Goal: Transaction & Acquisition: Subscribe to service/newsletter

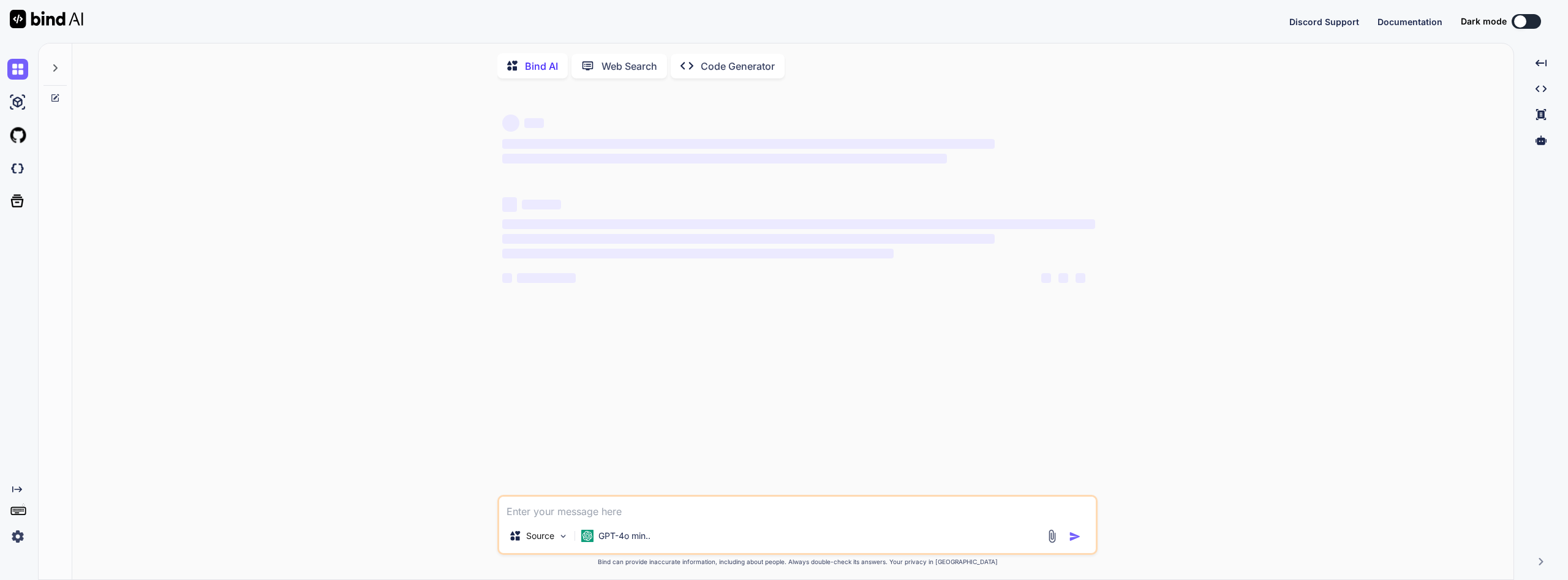
click at [20, 529] on img at bounding box center [17, 537] width 21 height 21
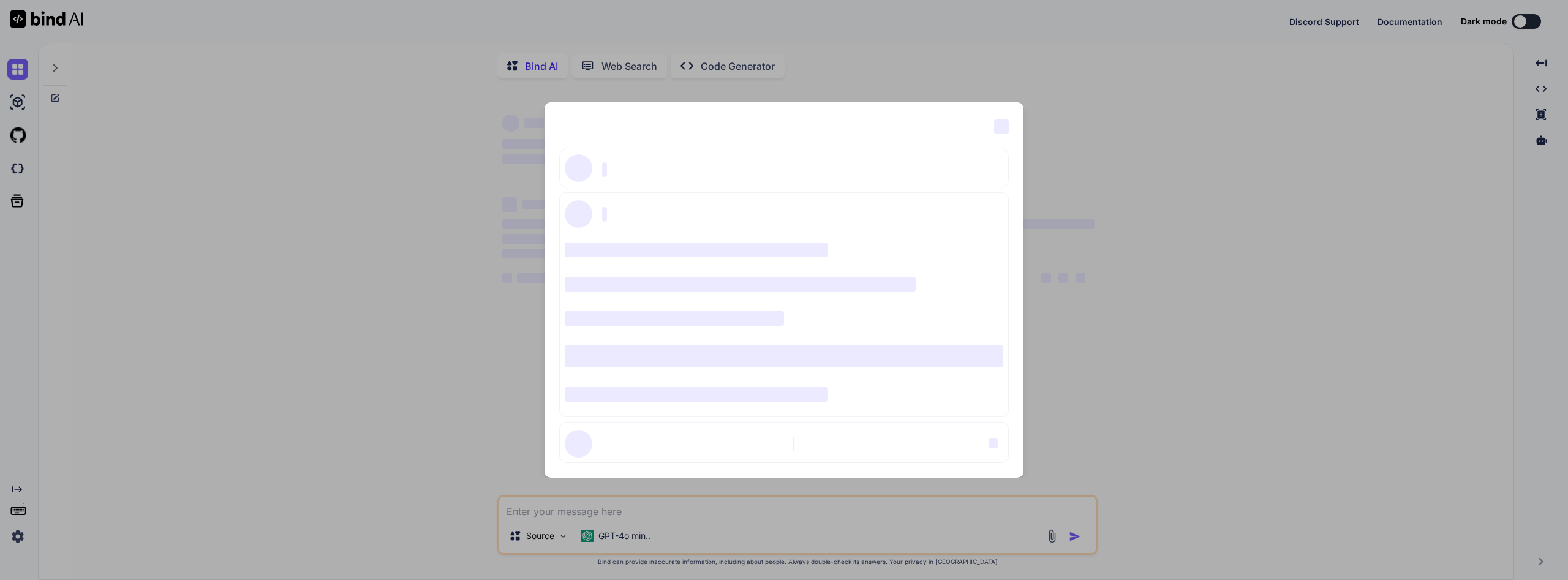
click at [19, 537] on div "‌ ‌ ‌ ‌ ‌ ‌ ‌ ‌ ‌ ‌ ‌ ‌ ‌ ‌ ‌" at bounding box center [784, 290] width 1568 height 580
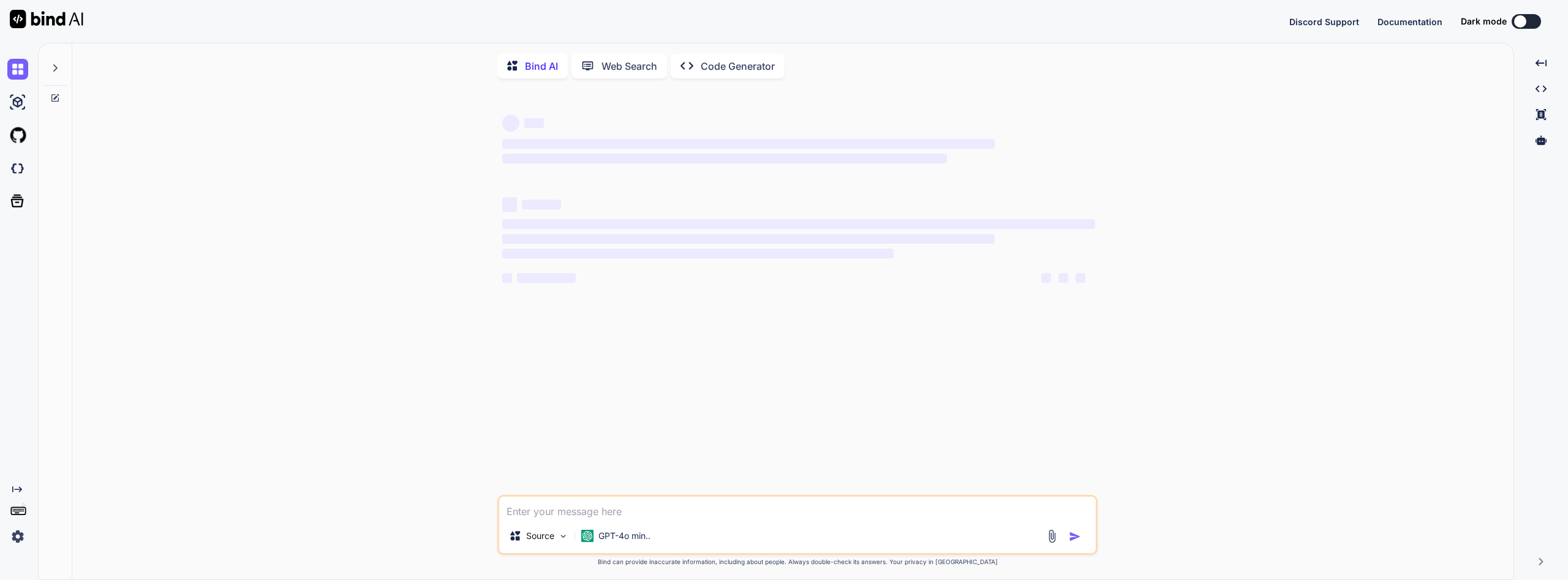
click at [18, 537] on img at bounding box center [17, 537] width 21 height 21
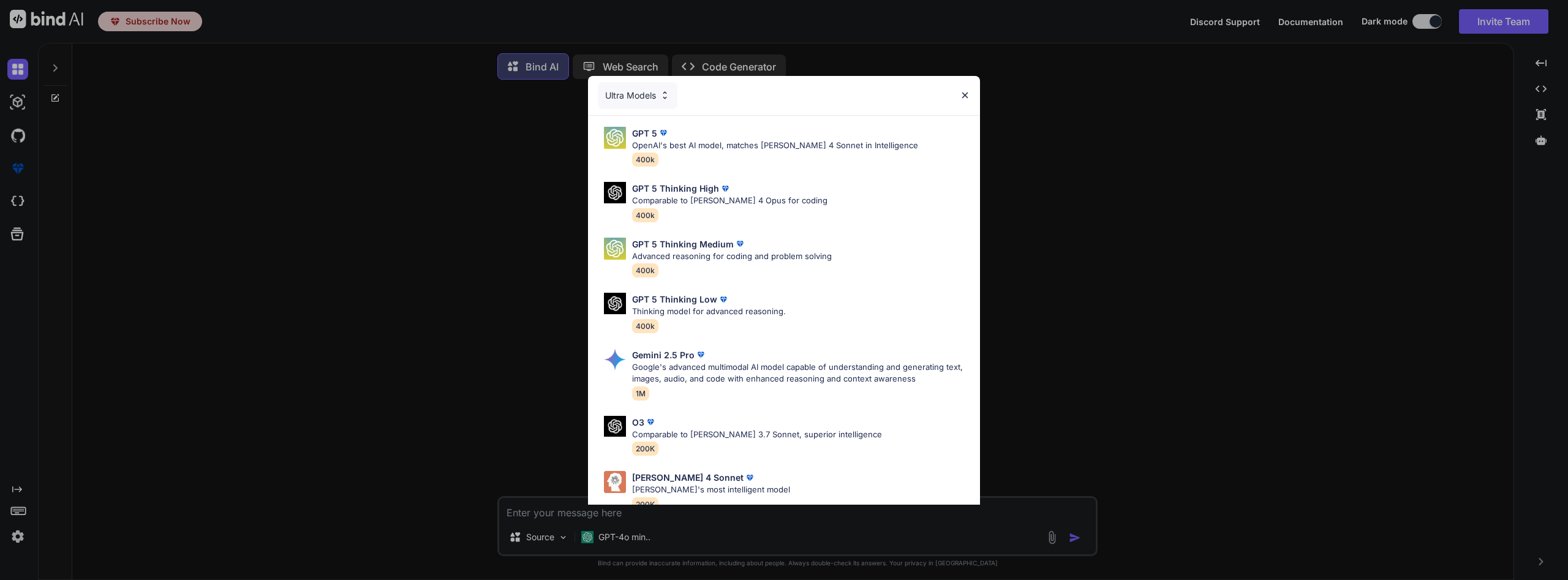
type textarea "x"
click at [969, 94] on img at bounding box center [965, 96] width 11 height 11
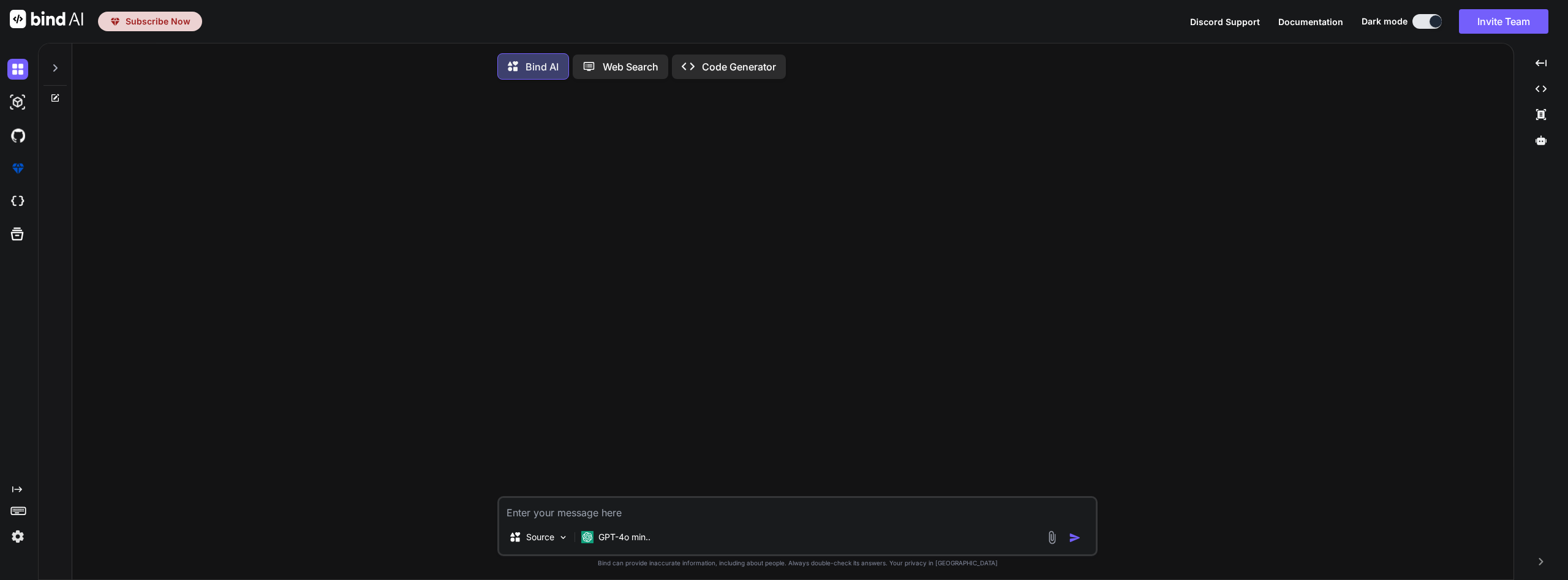
click at [124, 25] on div "Subscribe Now" at bounding box center [150, 21] width 81 height 12
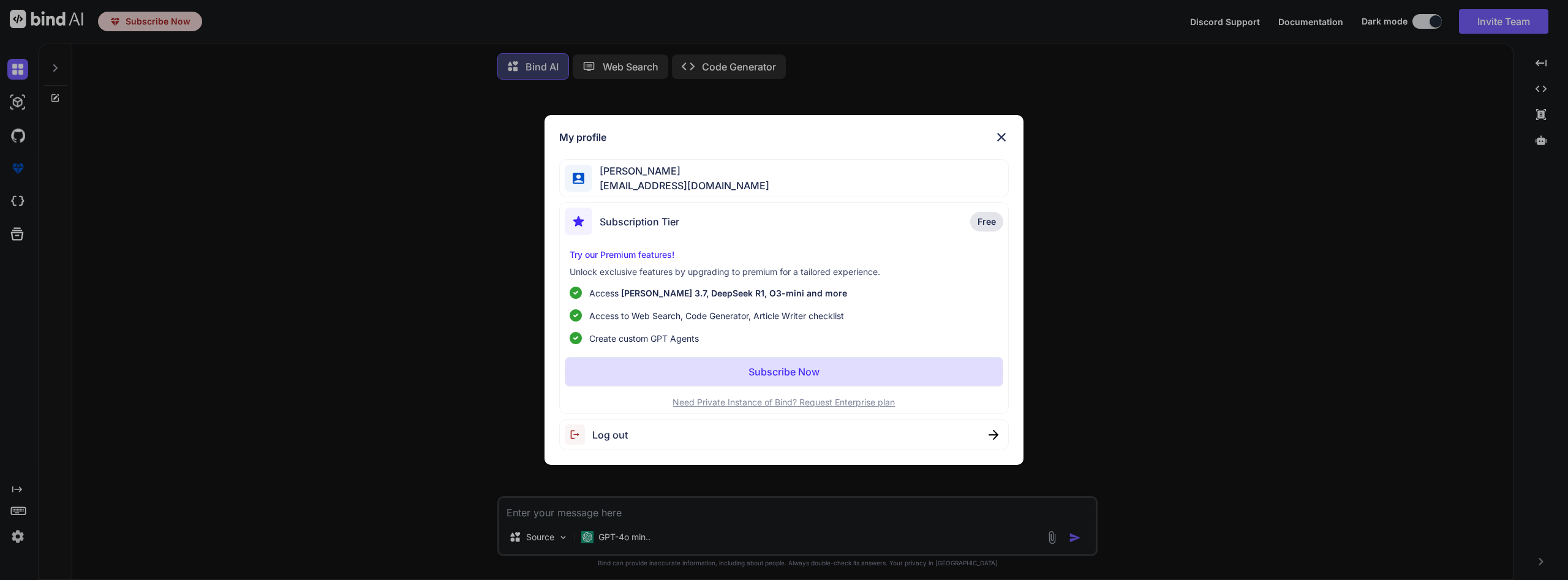
click at [771, 362] on button "Subscribe Now" at bounding box center [784, 372] width 439 height 29
click at [767, 372] on p "Subscribe Now" at bounding box center [784, 372] width 71 height 15
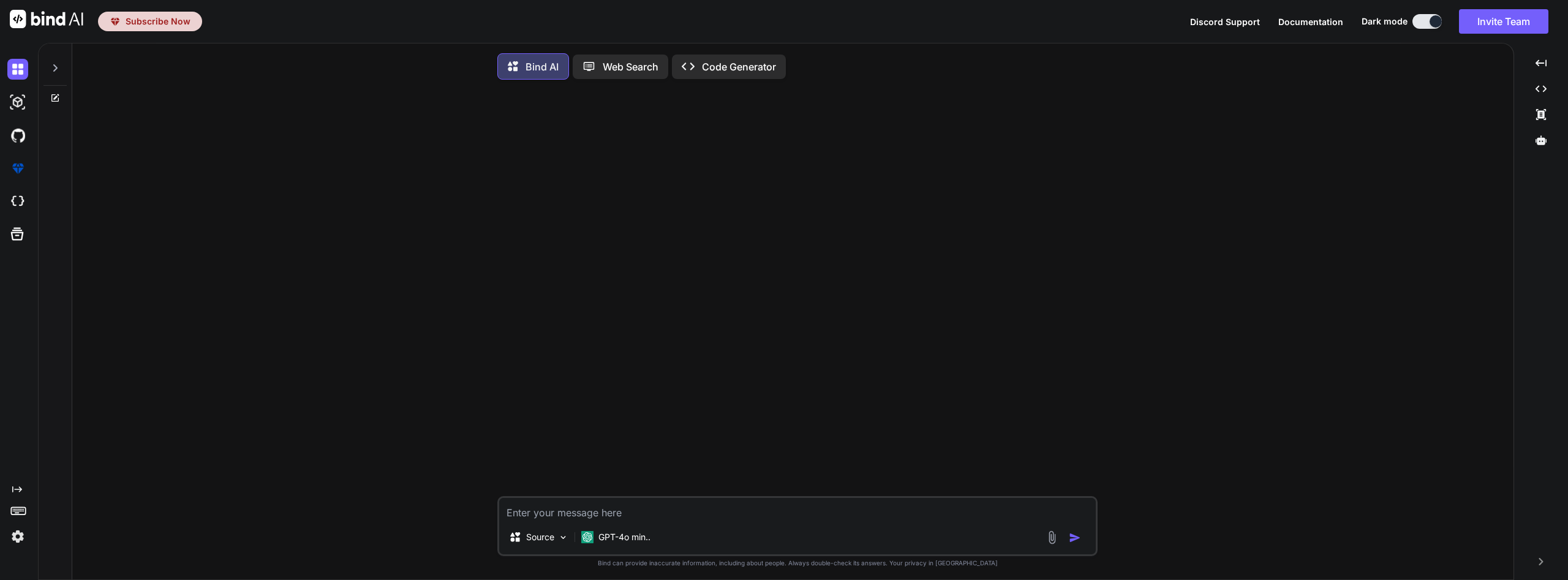
type textarea "x"
click at [19, 535] on img at bounding box center [17, 537] width 21 height 21
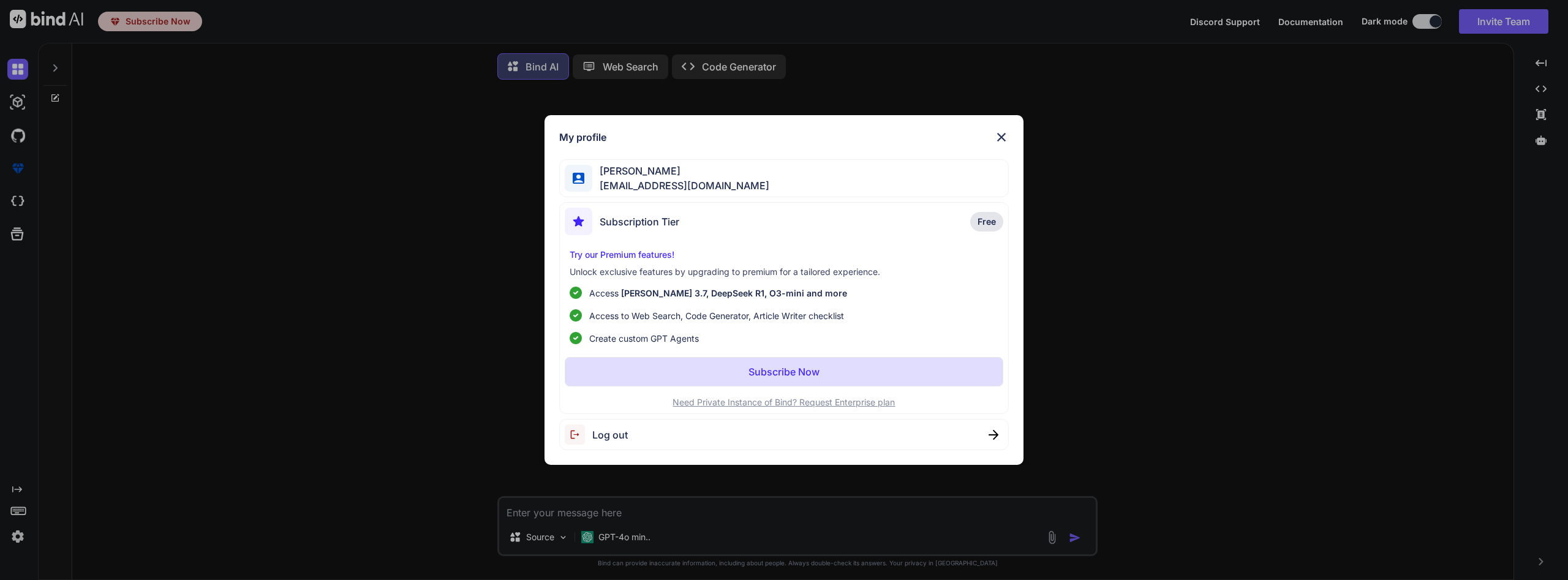
click at [669, 188] on span "[EMAIL_ADDRESS][DOMAIN_NAME]" at bounding box center [681, 186] width 177 height 15
click at [590, 171] on div at bounding box center [578, 178] width 27 height 27
click at [778, 403] on p "Need Private Instance of Bind? Request Enterprise plan" at bounding box center [784, 403] width 439 height 12
click at [644, 68] on div "My profile Francisco Moreno iacontable360@gmail.com Subscription Tier Free Try …" at bounding box center [784, 290] width 1568 height 580
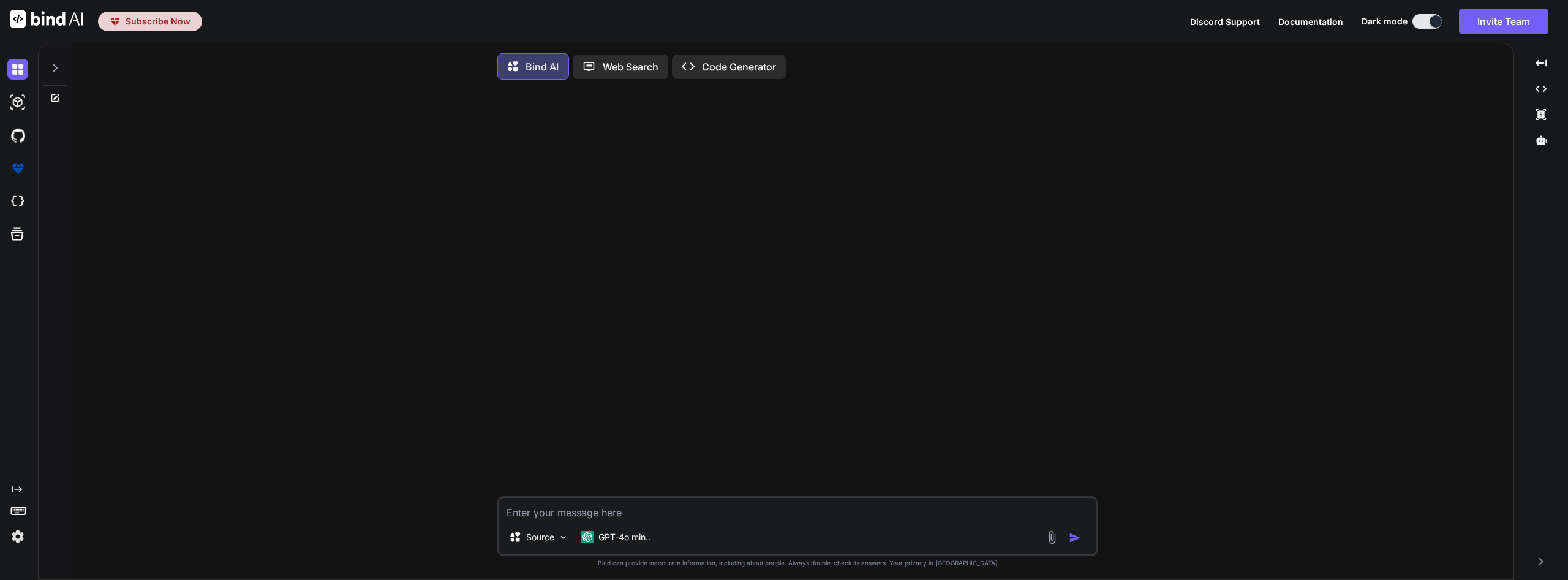
click at [746, 68] on p "Code Generator" at bounding box center [739, 67] width 74 height 15
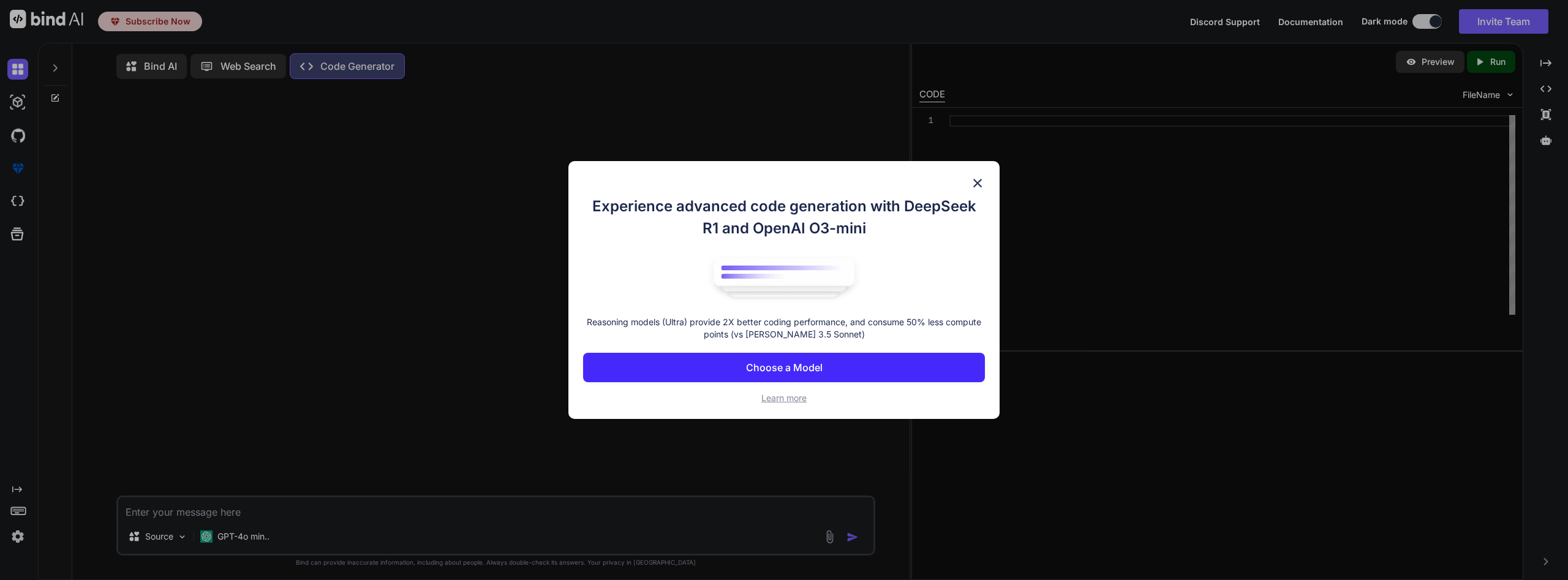
click at [982, 179] on img at bounding box center [978, 183] width 15 height 15
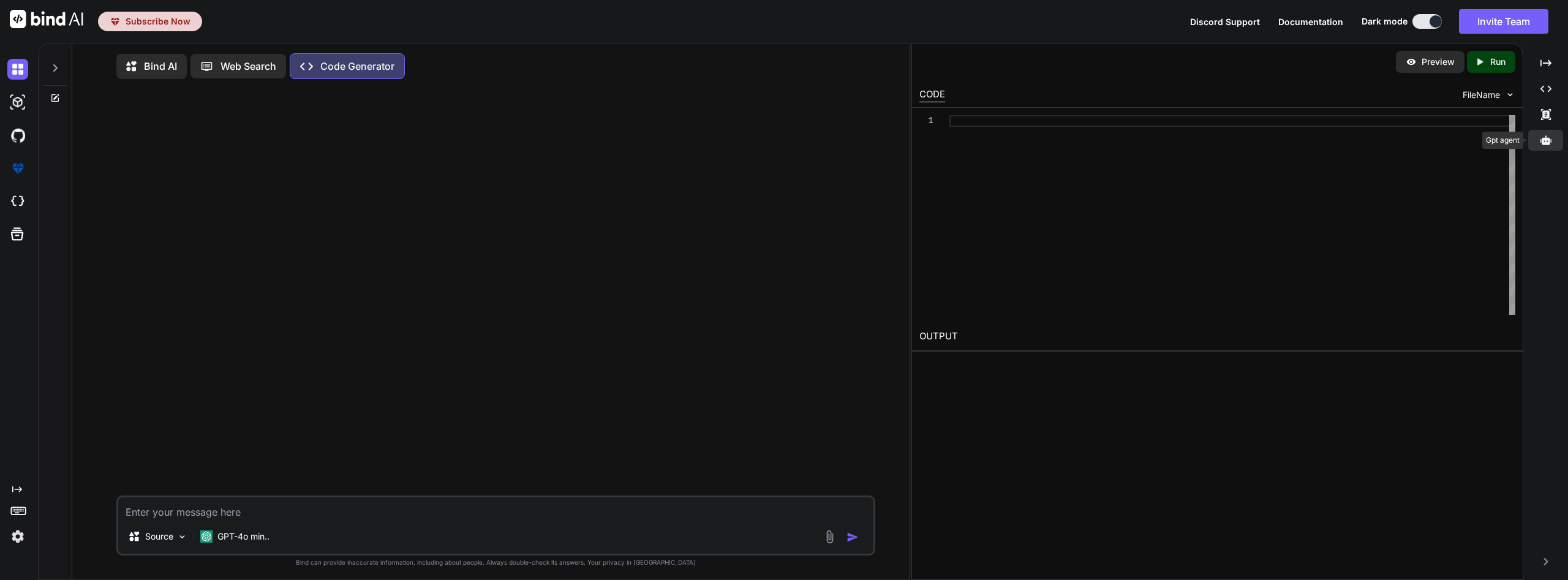
click at [1551, 144] on icon at bounding box center [1545, 140] width 11 height 11
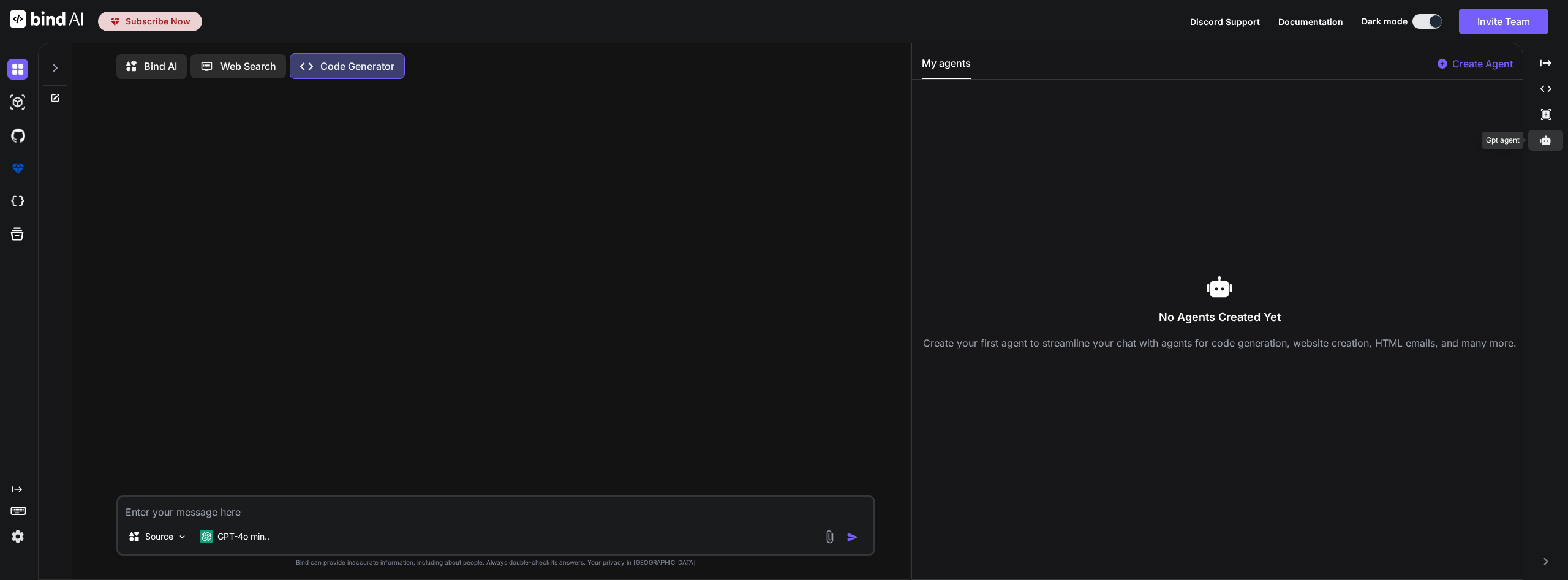
click at [1551, 144] on icon at bounding box center [1545, 140] width 11 height 11
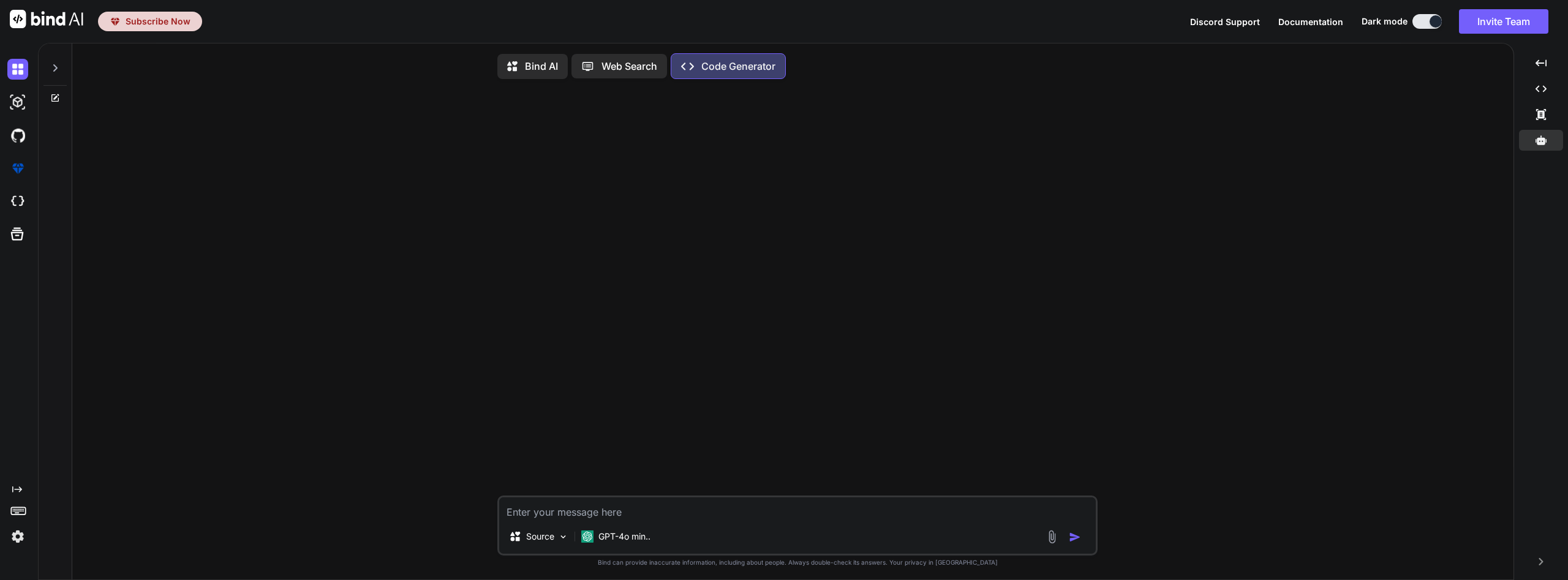
click at [18, 537] on img at bounding box center [17, 537] width 21 height 21
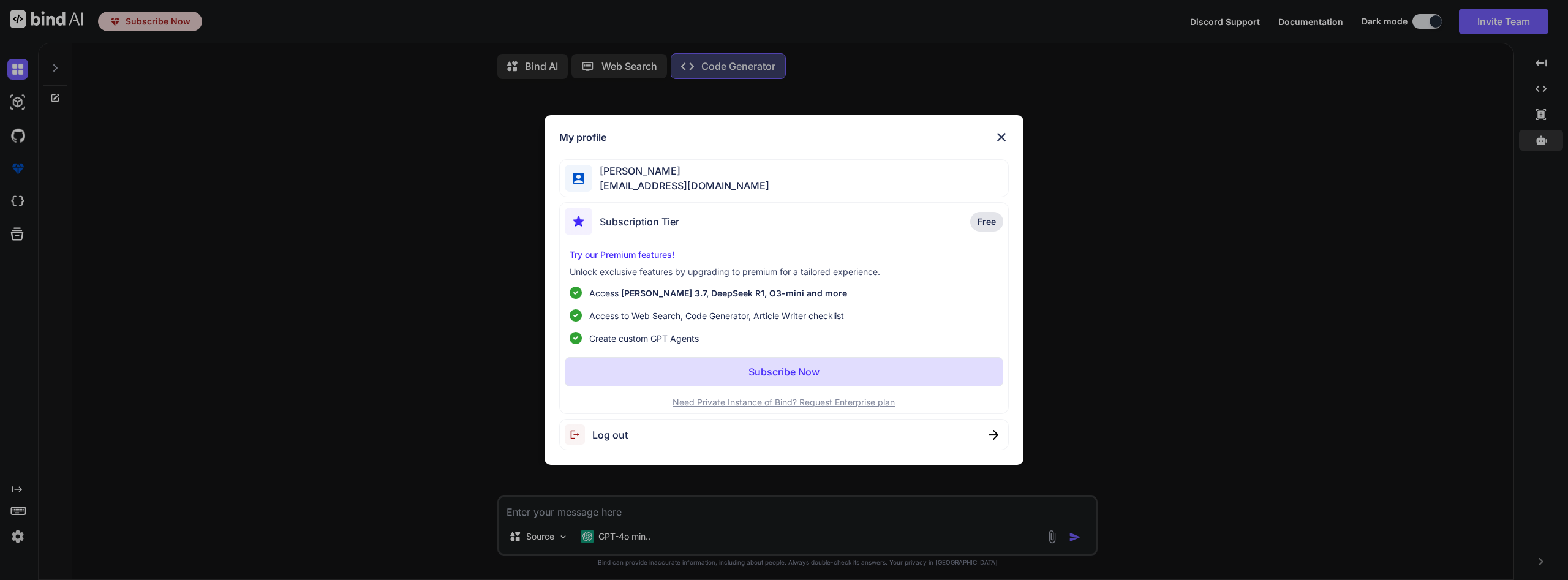
click at [737, 245] on div "Subscription Tier Free Try our Premium features! Unlock exclusive features by u…" at bounding box center [784, 308] width 449 height 212
click at [657, 229] on div "Subscription Tier" at bounding box center [621, 221] width 114 height 27
click at [786, 375] on p "Subscribe Now" at bounding box center [784, 372] width 71 height 15
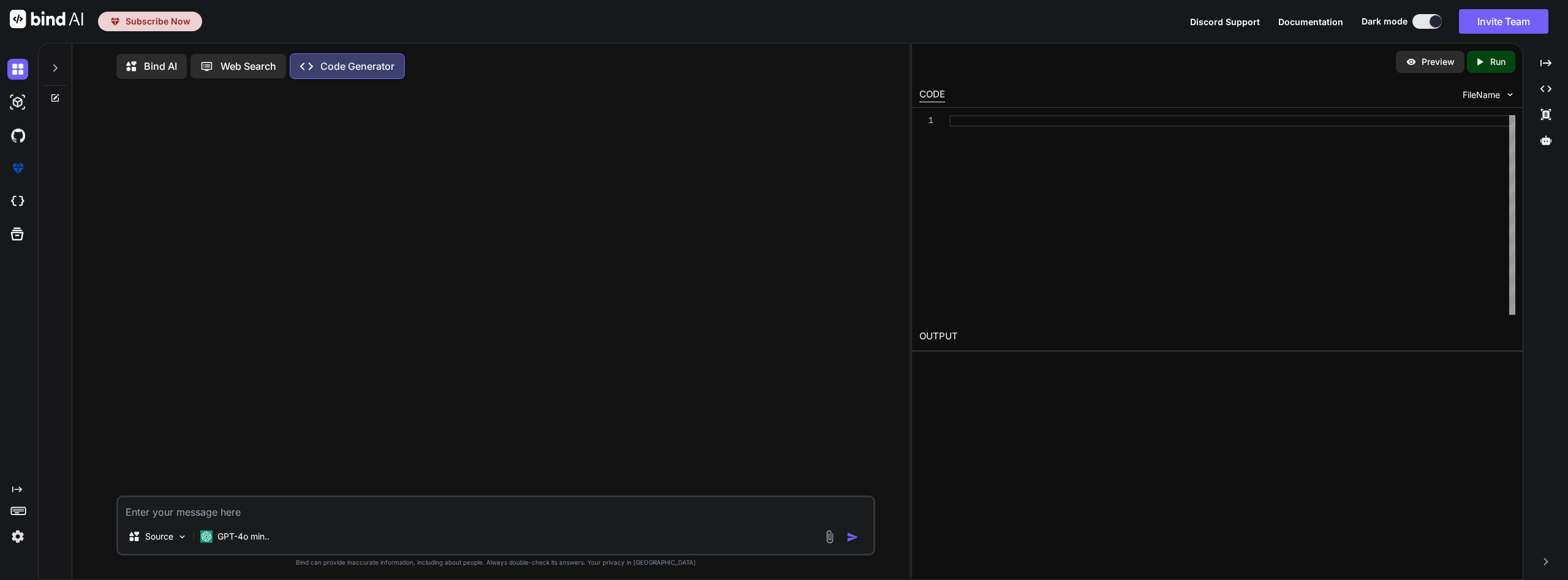
type textarea "x"
click at [19, 184] on div at bounding box center [20, 168] width 25 height 33
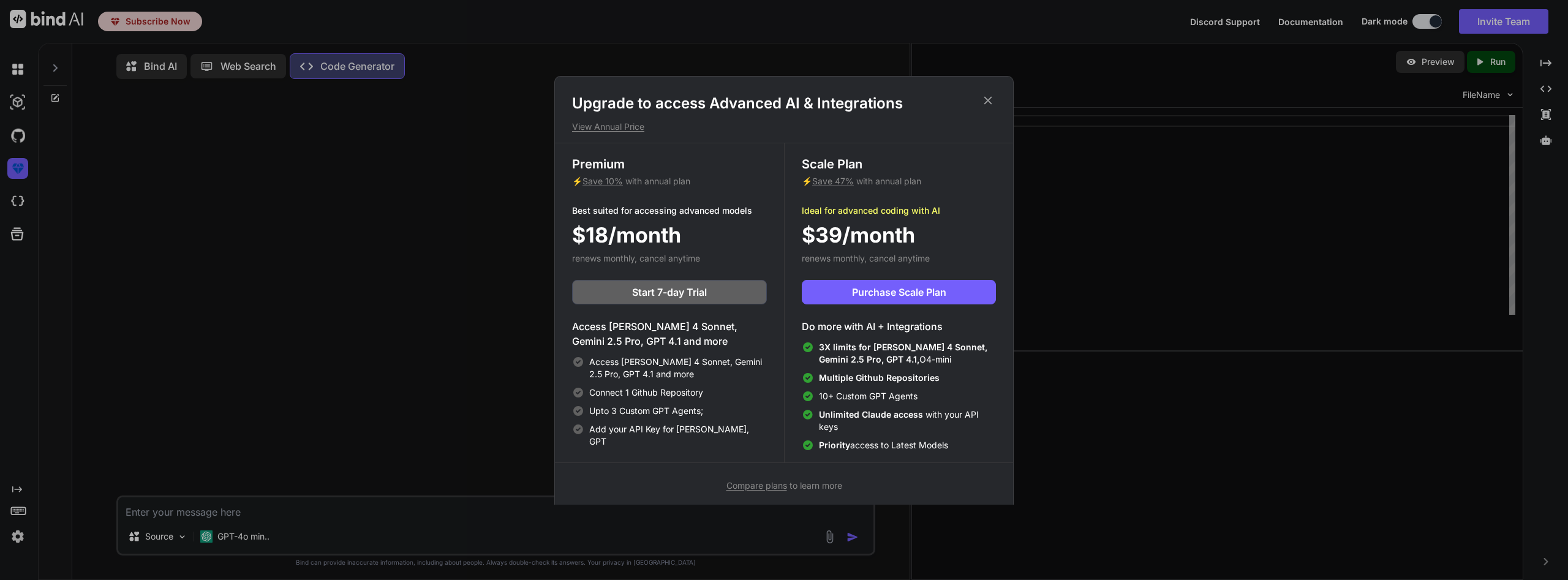
drag, startPoint x: 18, startPoint y: 174, endPoint x: 434, endPoint y: 174, distance: 416.0
click at [434, 174] on div "Upgrade to access Advanced AI & Integrations View Annual Price Premium ⚡ Save 1…" at bounding box center [784, 290] width 1568 height 580
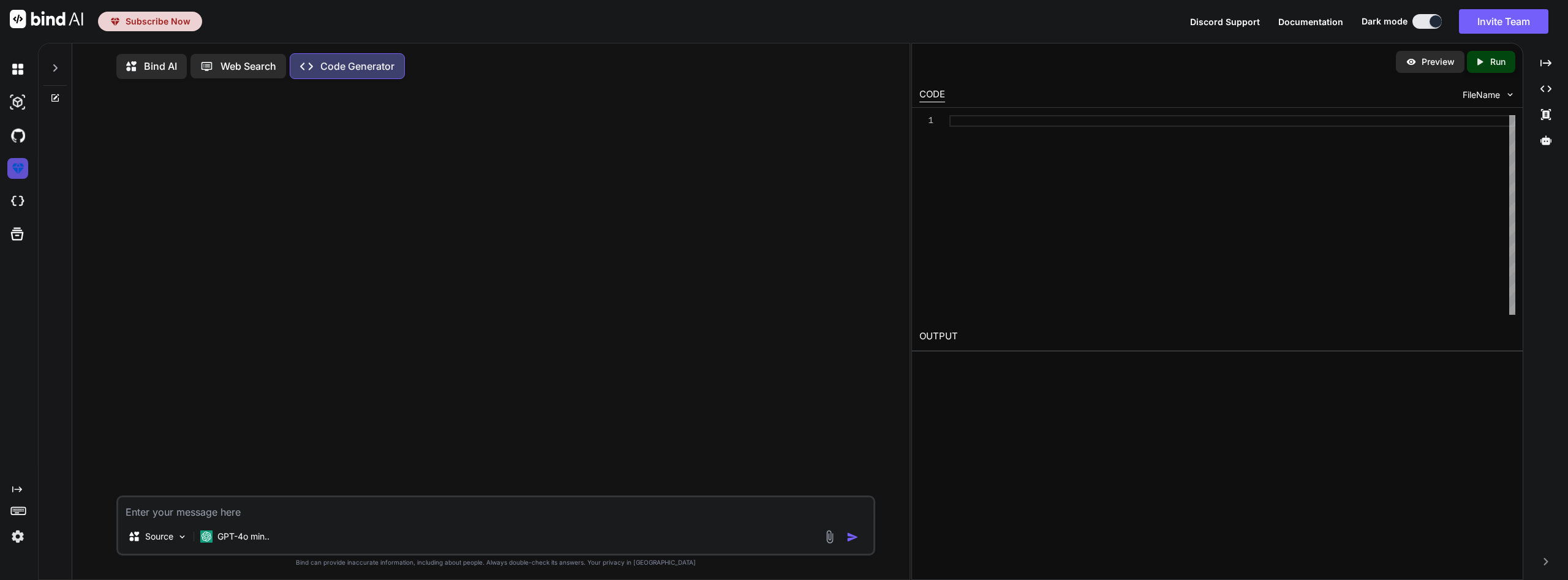
click at [20, 168] on img at bounding box center [17, 168] width 21 height 21
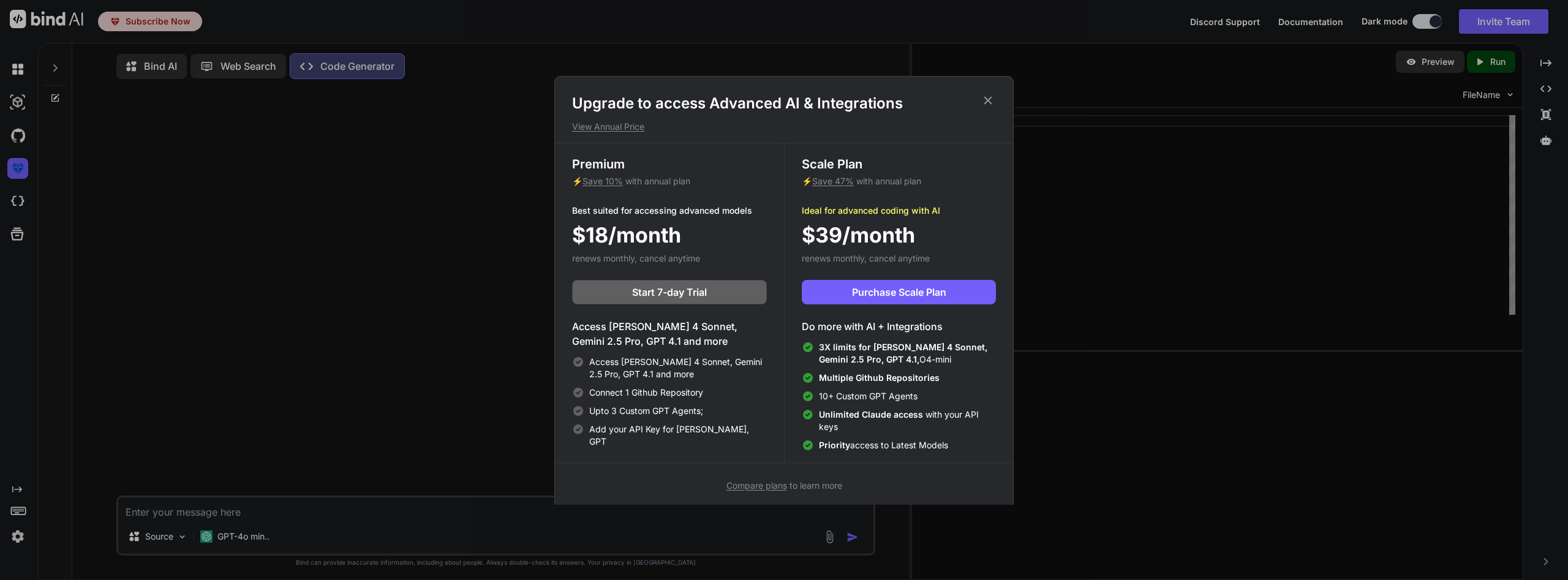
click at [771, 487] on span "Compare plans" at bounding box center [756, 486] width 61 height 11
click at [946, 297] on span "Purchase Scale Plan" at bounding box center [899, 292] width 94 height 15
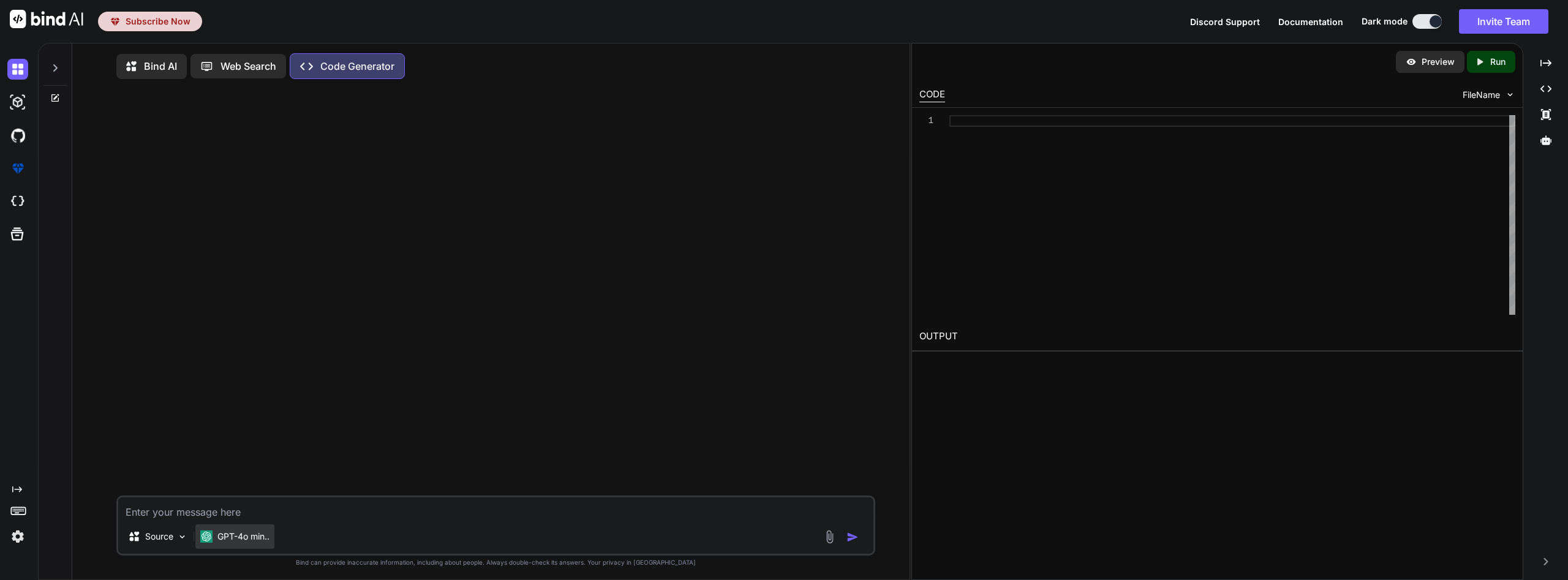
click at [252, 540] on p "GPT-4o min.." at bounding box center [243, 537] width 52 height 12
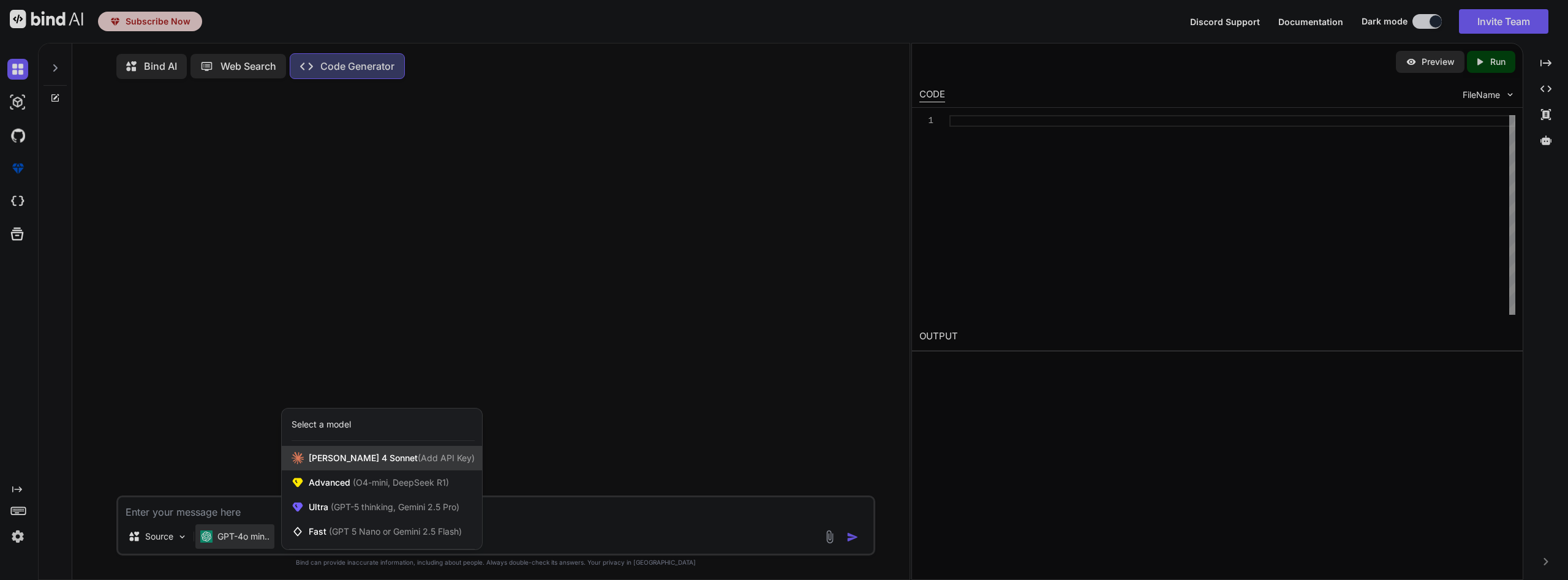
click at [346, 462] on span "Claude 4 Sonnet (Add API Key)" at bounding box center [392, 458] width 166 height 12
type textarea "x"
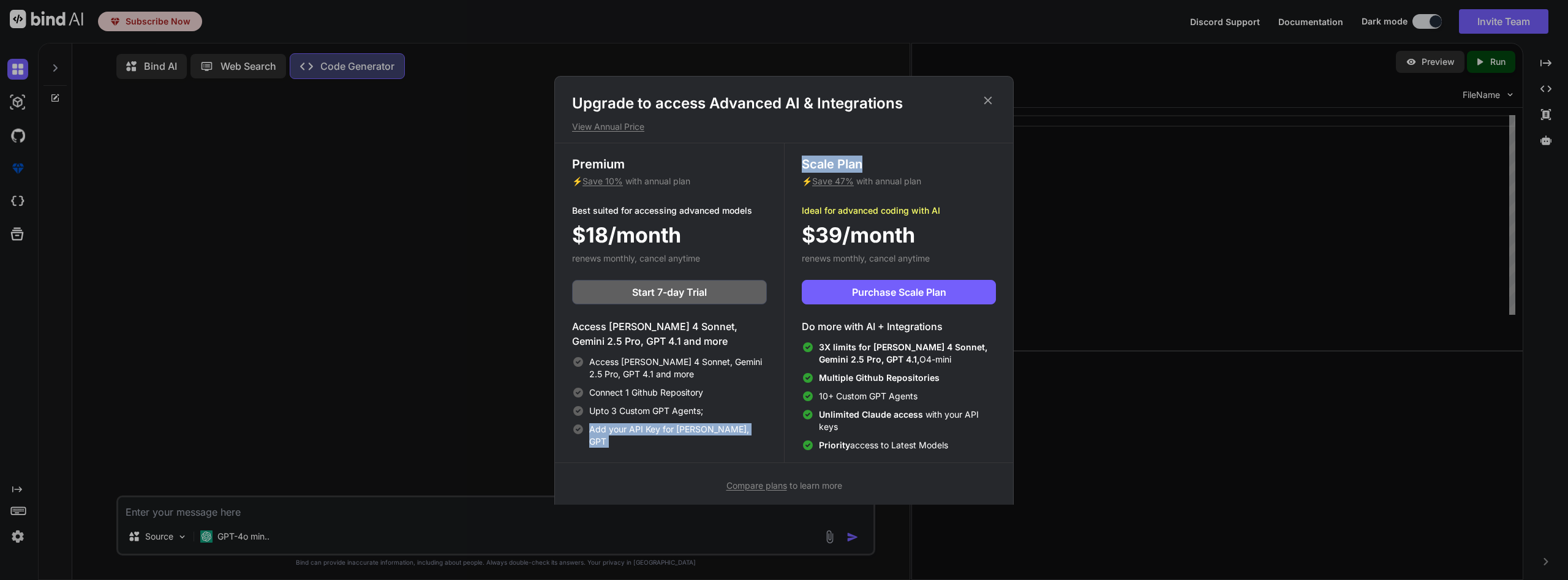
drag, startPoint x: 995, startPoint y: 98, endPoint x: 849, endPoint y: 177, distance: 166.0
click at [852, 176] on div "Upgrade to access Advanced AI & Integrations View Annual Price Premium ⚡ Save 1…" at bounding box center [784, 293] width 458 height 399
click at [961, 112] on h1 "Upgrade to access Advanced AI & Integrations" at bounding box center [784, 103] width 424 height 19
click at [988, 99] on icon at bounding box center [988, 100] width 8 height 8
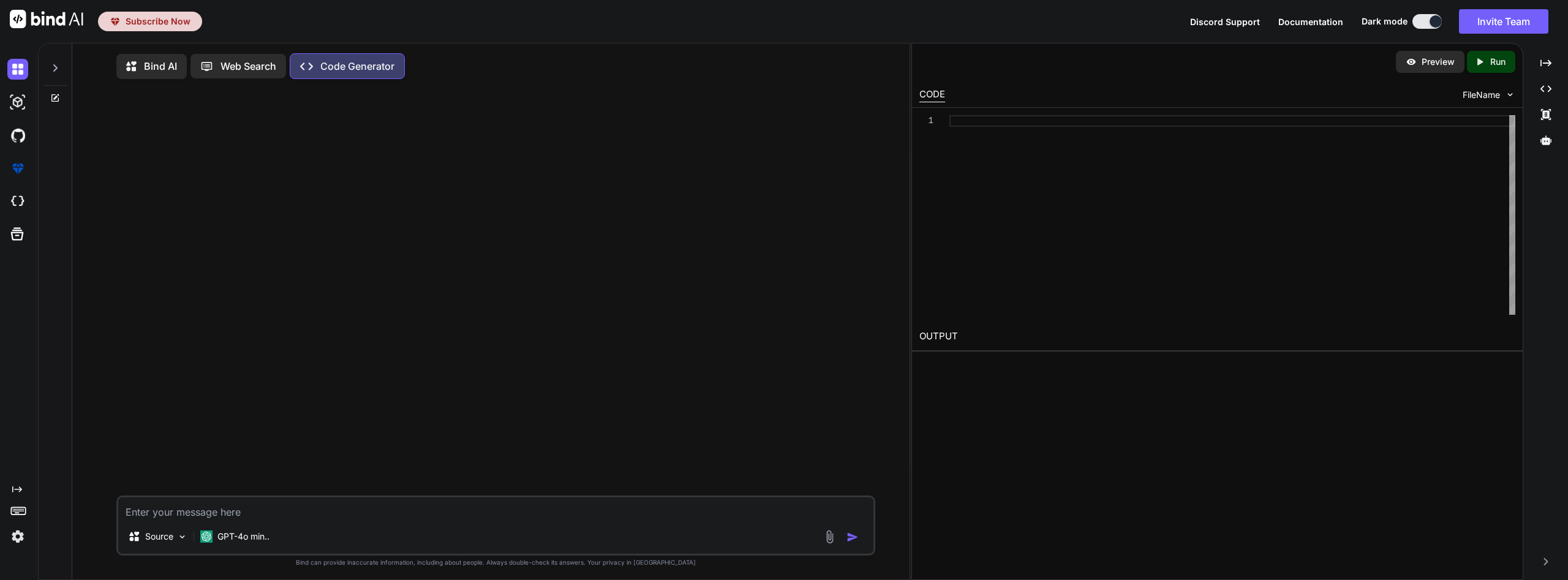
click at [276, 510] on textarea at bounding box center [495, 508] width 755 height 22
paste textarea "Dear Getbind I hereby request the immediate cancellation of my subscription ass…"
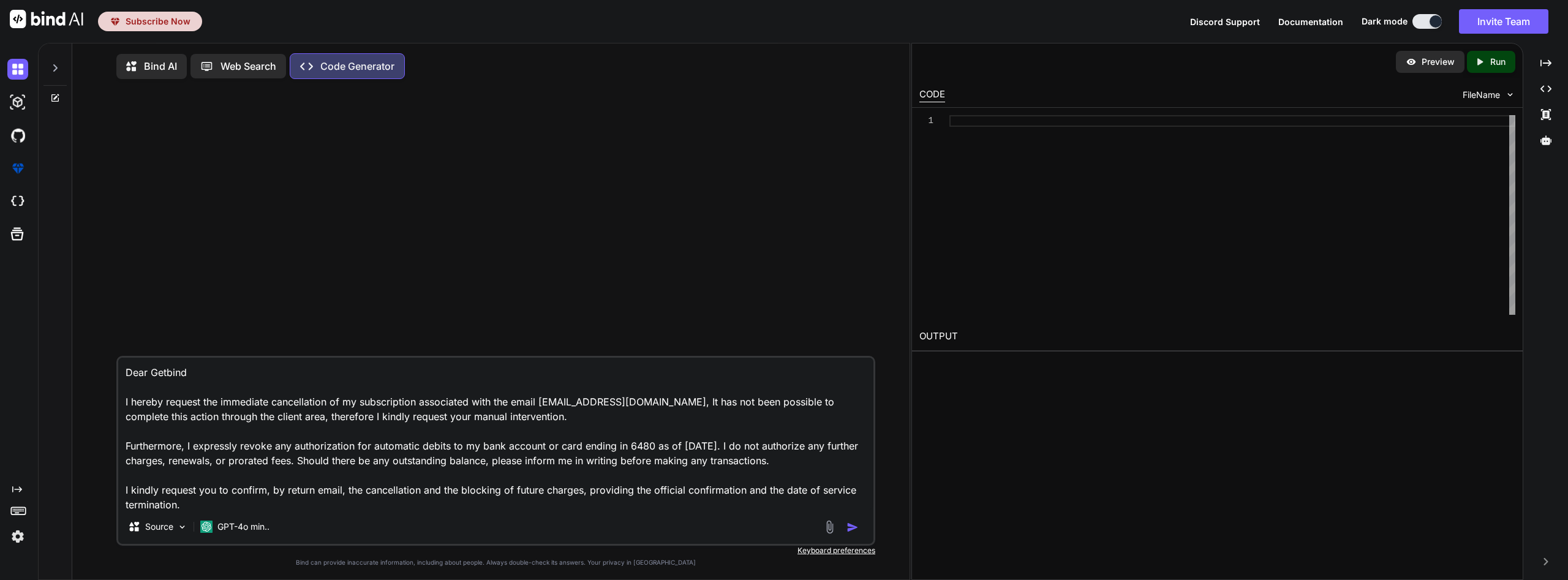
type textarea "Dear Getbind I hereby request the immediate cancellation of my subscription ass…"
type textarea "x"
drag, startPoint x: 322, startPoint y: 496, endPoint x: 11, endPoint y: 88, distance: 513.0
click at [118, 358] on textarea "Dear Getbind I hereby request the immediate cancellation of my subscription ass…" at bounding box center [495, 433] width 755 height 152
type textarea "[PERSON_NAME]"
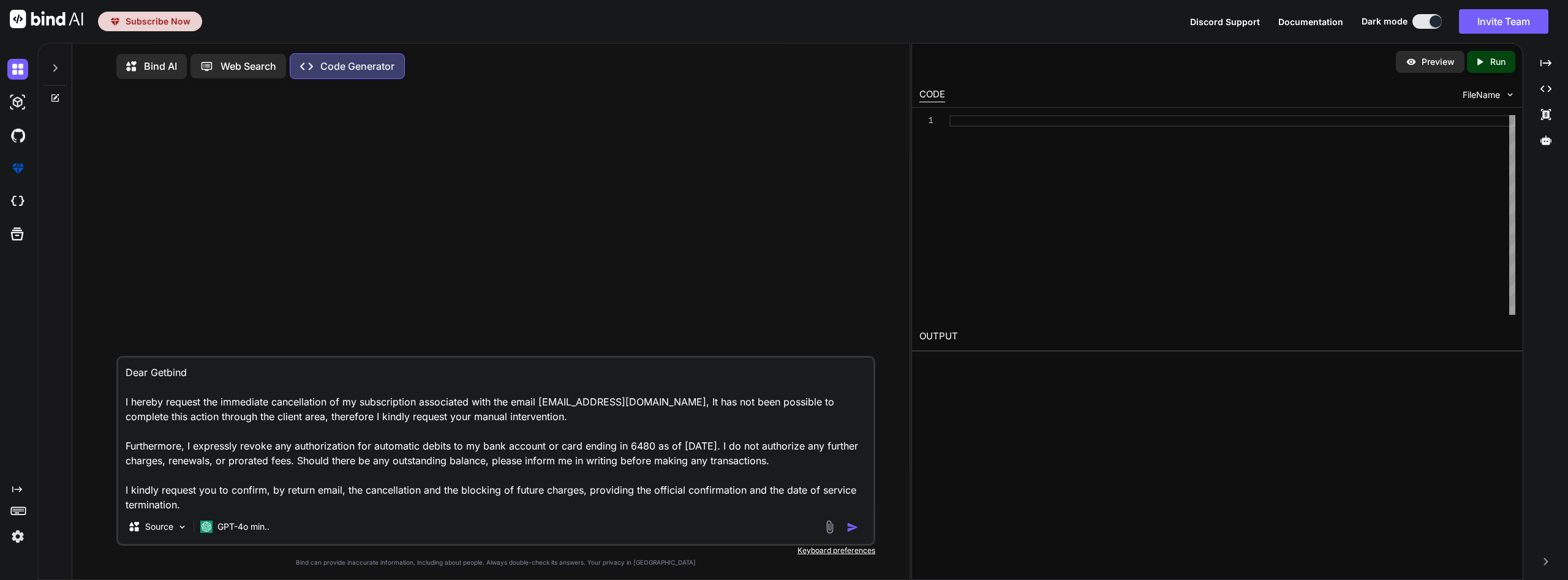
type textarea "x"
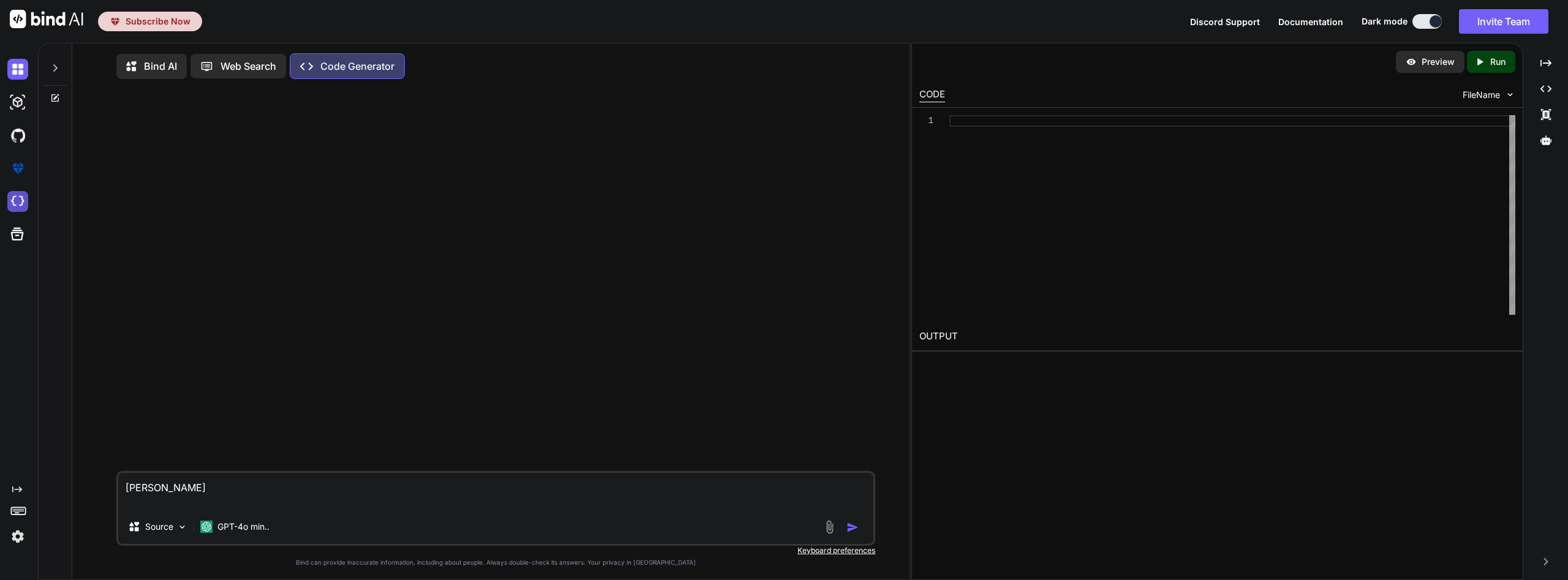
type textarea "[PERSON_NAME]"
click at [19, 200] on img at bounding box center [17, 201] width 21 height 21
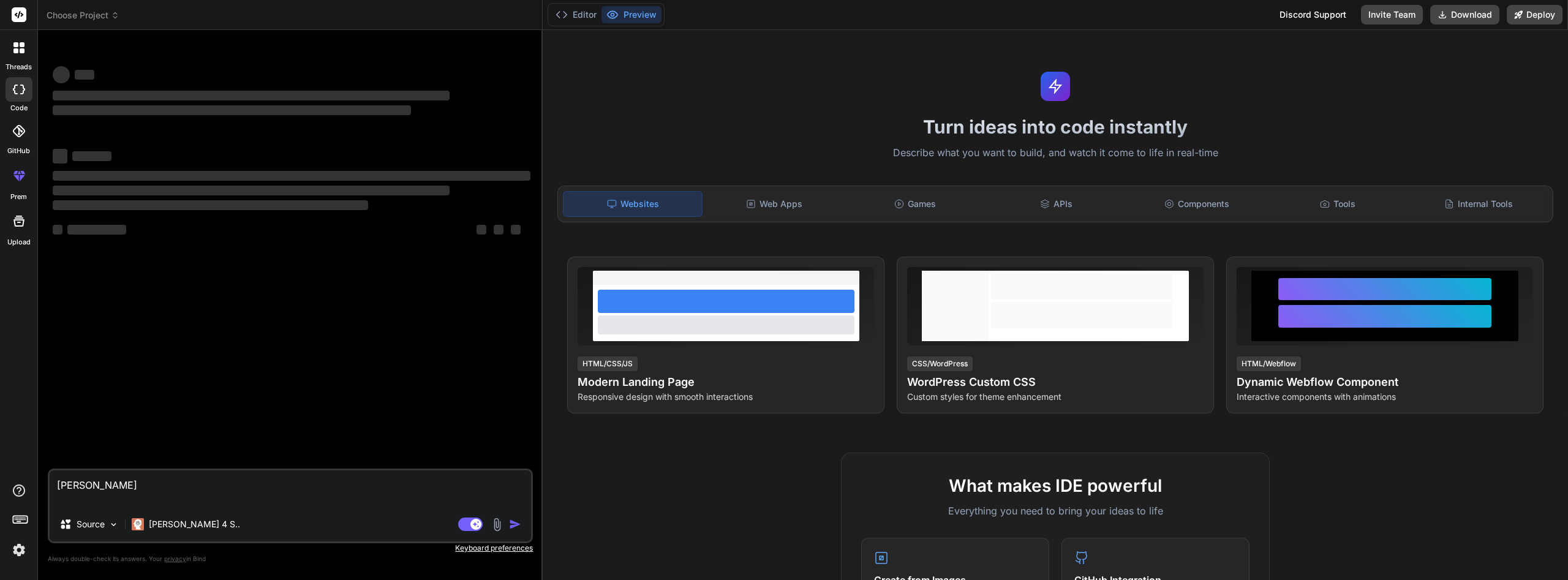
type textarea "x"
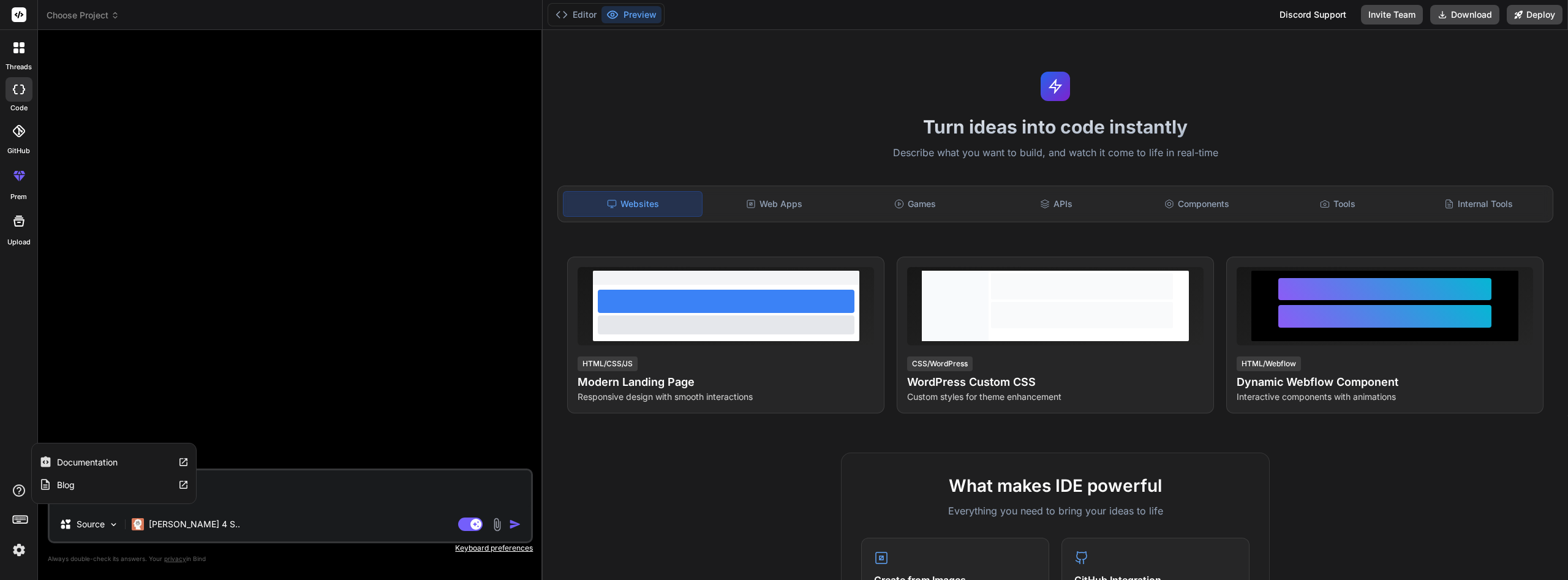
click at [19, 490] on icon at bounding box center [19, 491] width 15 height 15
click at [109, 456] on label "Documentation" at bounding box center [87, 462] width 61 height 12
